Goal: Task Accomplishment & Management: Manage account settings

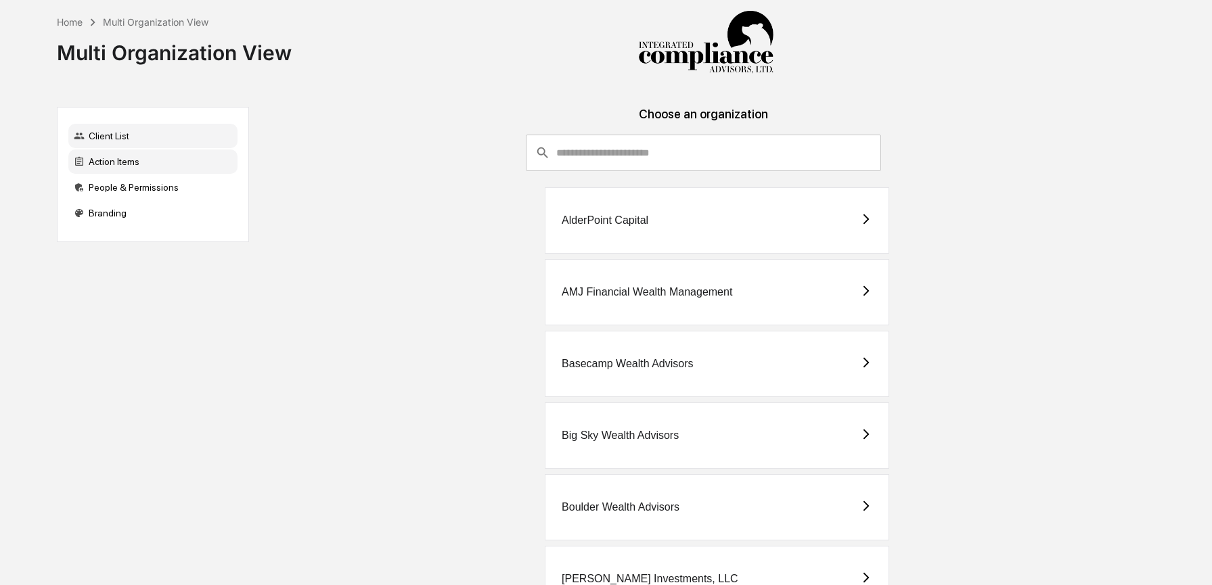
click at [118, 165] on div "Action Items" at bounding box center [152, 162] width 169 height 24
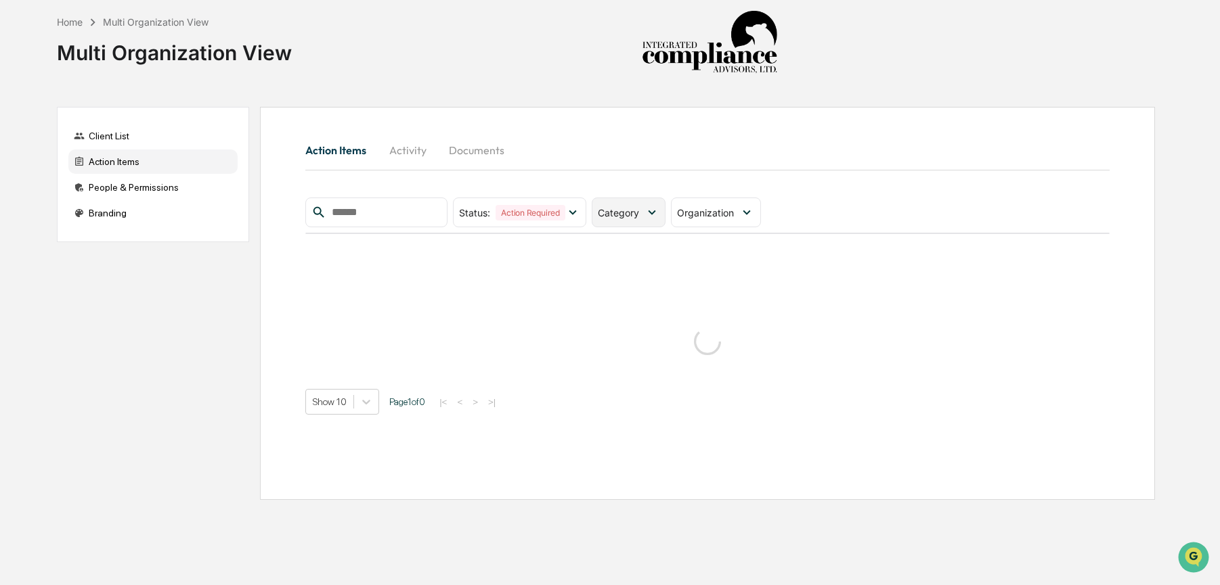
click at [625, 211] on span "Category" at bounding box center [618, 213] width 41 height 12
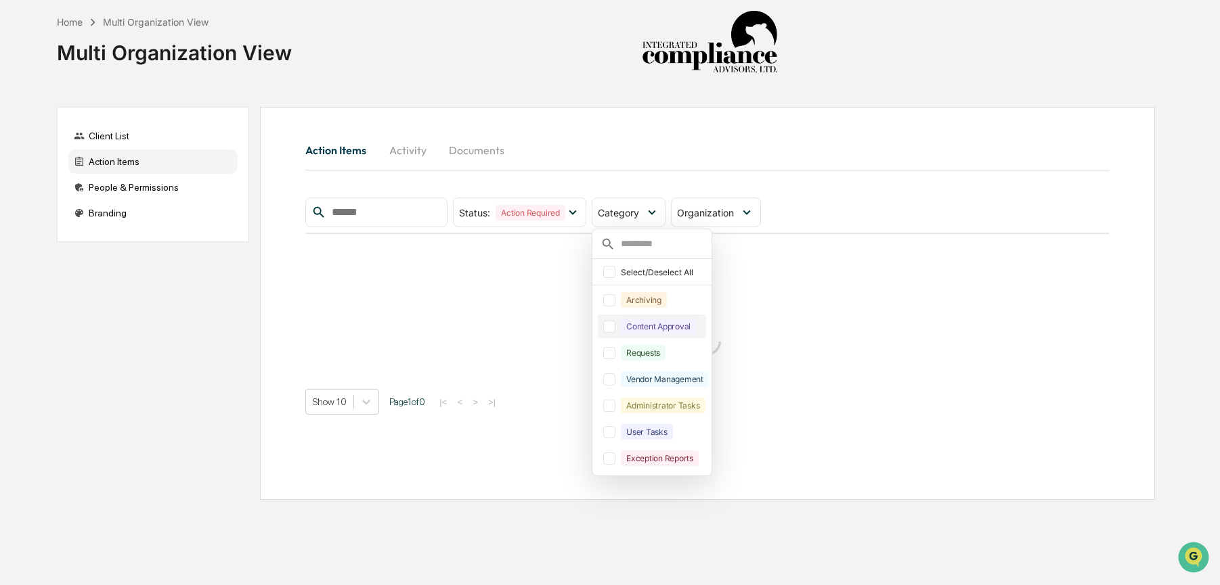
click at [629, 322] on div "Content Approval" at bounding box center [658, 327] width 75 height 16
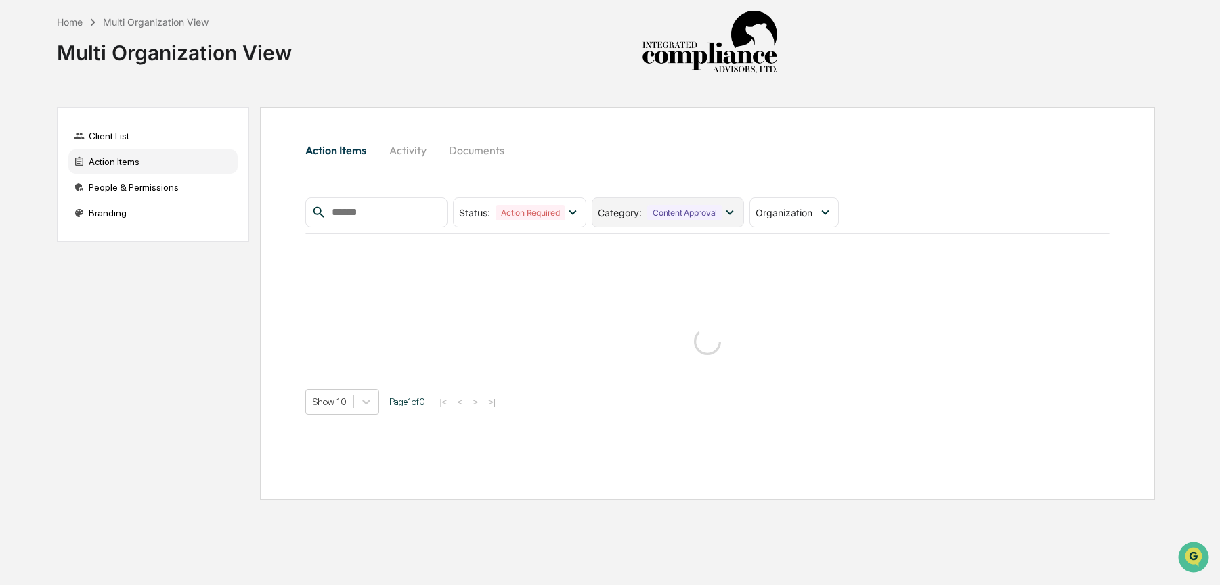
click at [638, 226] on div "Category : Content Approval" at bounding box center [668, 213] width 152 height 30
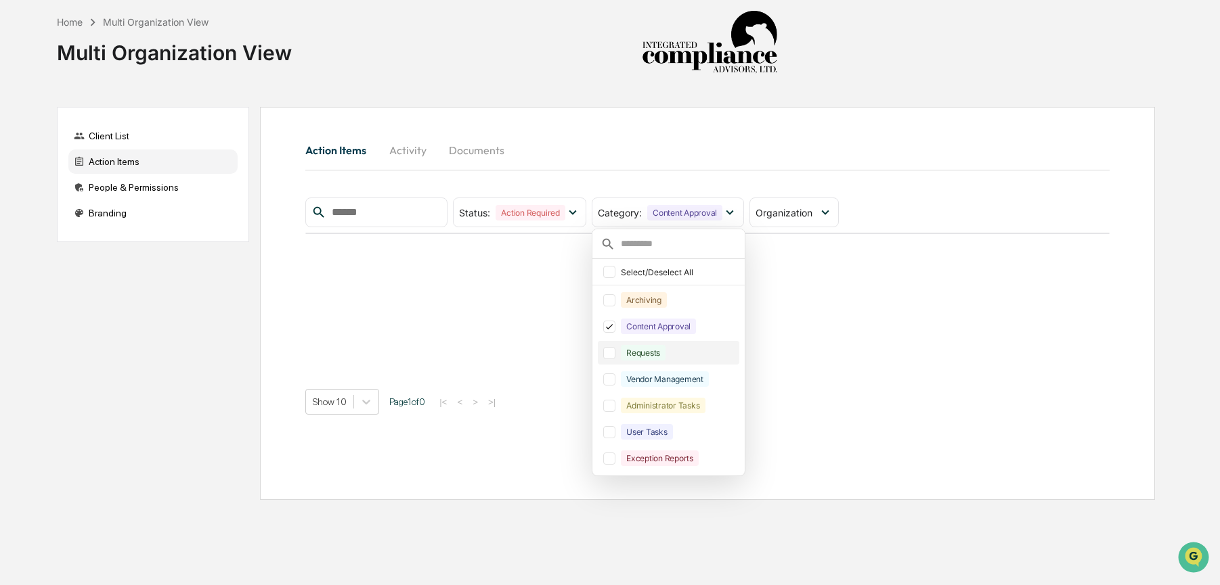
click at [644, 349] on div "Requests" at bounding box center [643, 353] width 45 height 16
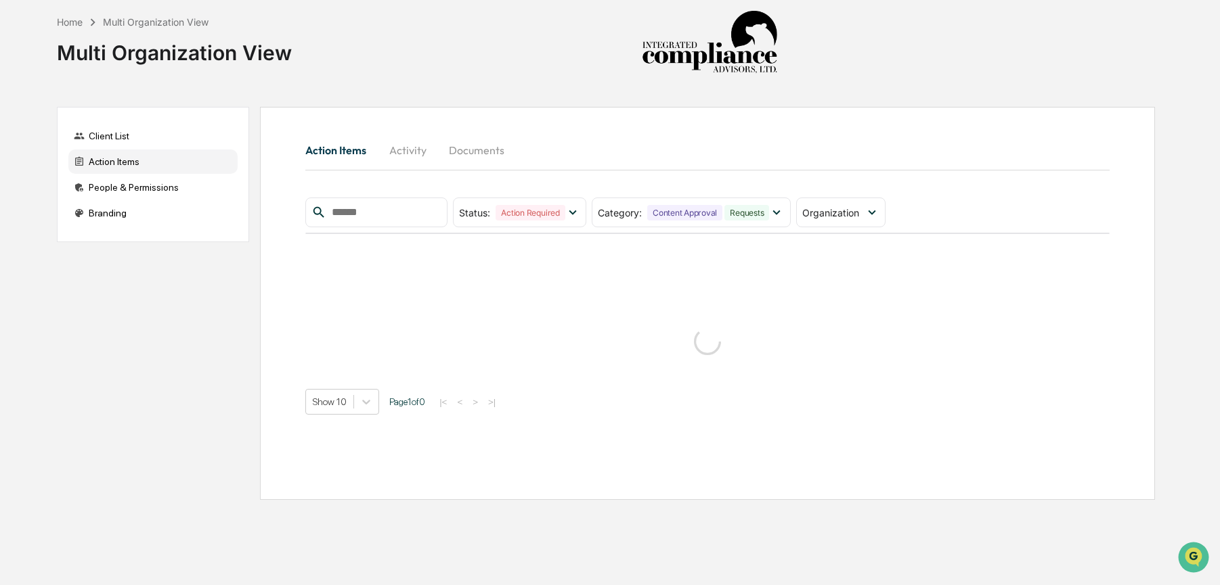
click at [883, 170] on hr at bounding box center [707, 170] width 804 height 1
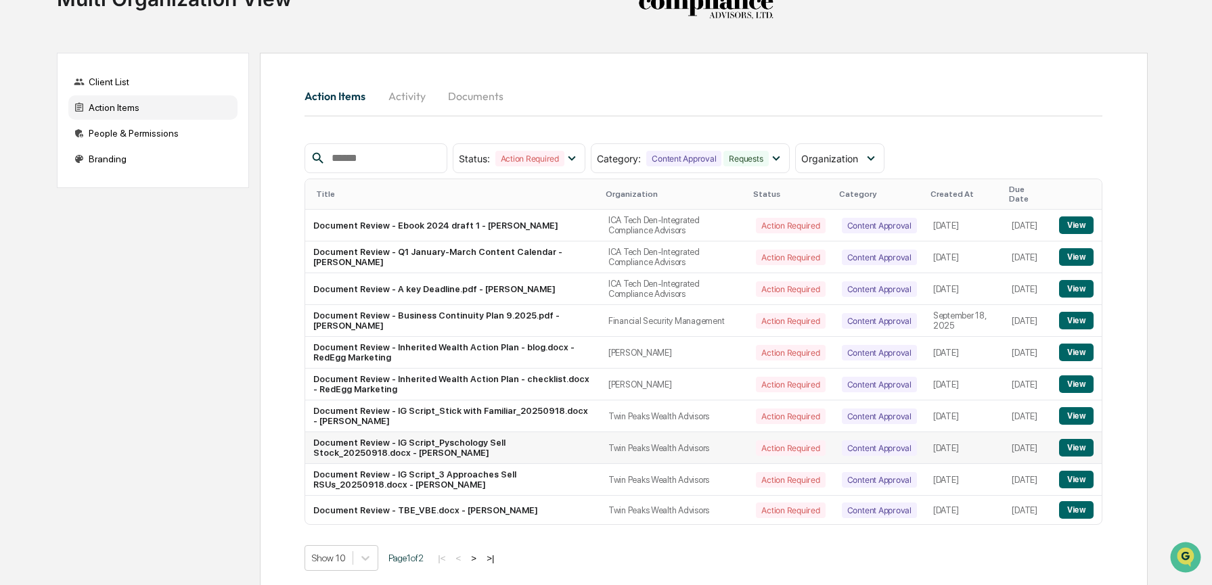
scroll to position [74, 0]
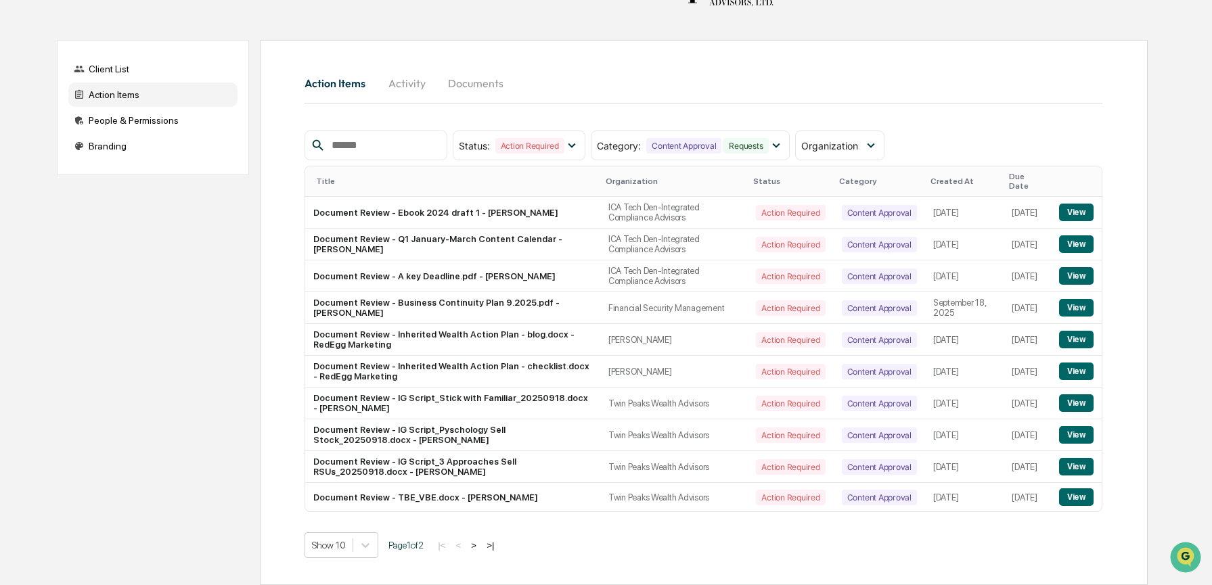
click at [481, 546] on button ">" at bounding box center [474, 546] width 14 height 12
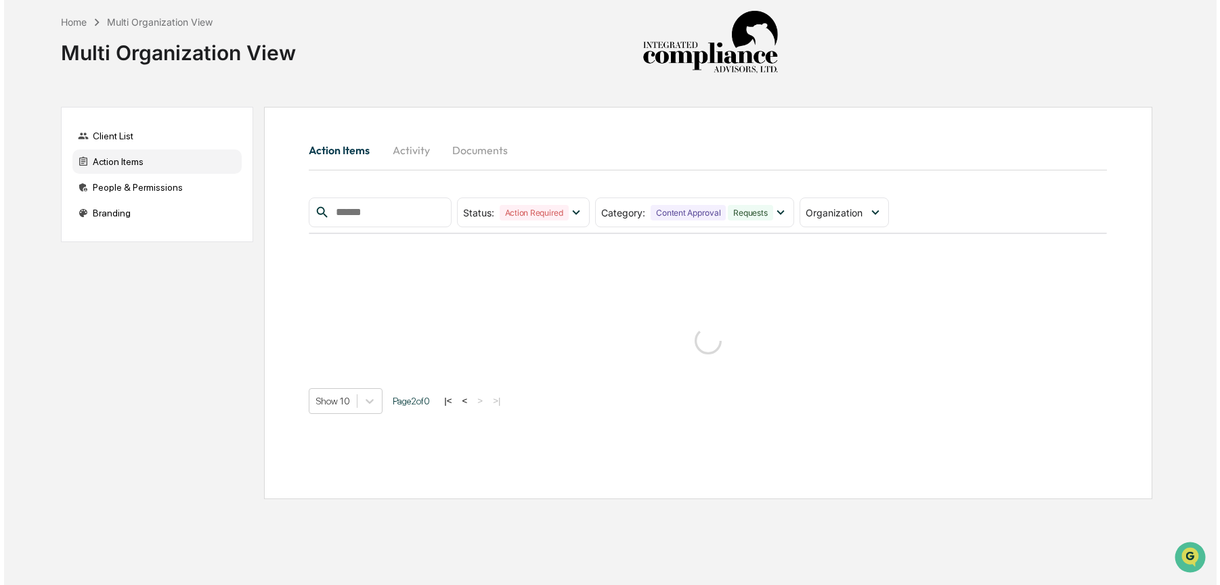
scroll to position [0, 0]
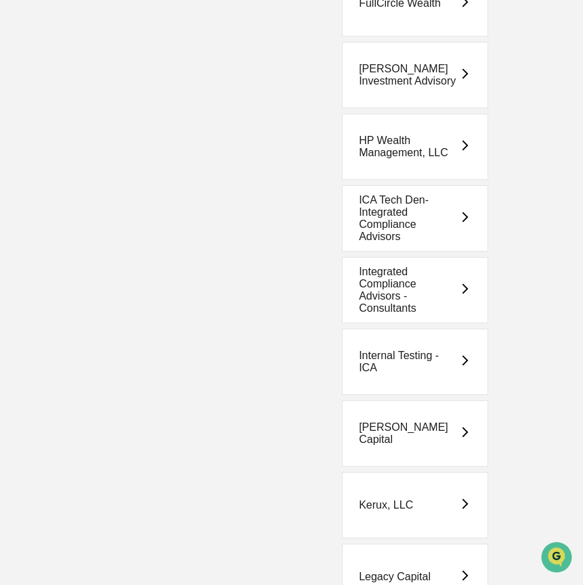
scroll to position [2002, 0]
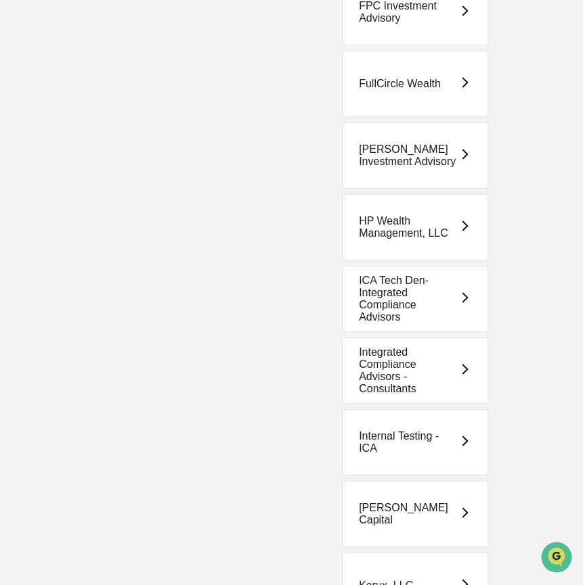
click at [422, 370] on div "Integrated Compliance Advisors - Consultants" at bounding box center [409, 371] width 100 height 49
